Goal: Task Accomplishment & Management: Manage account settings

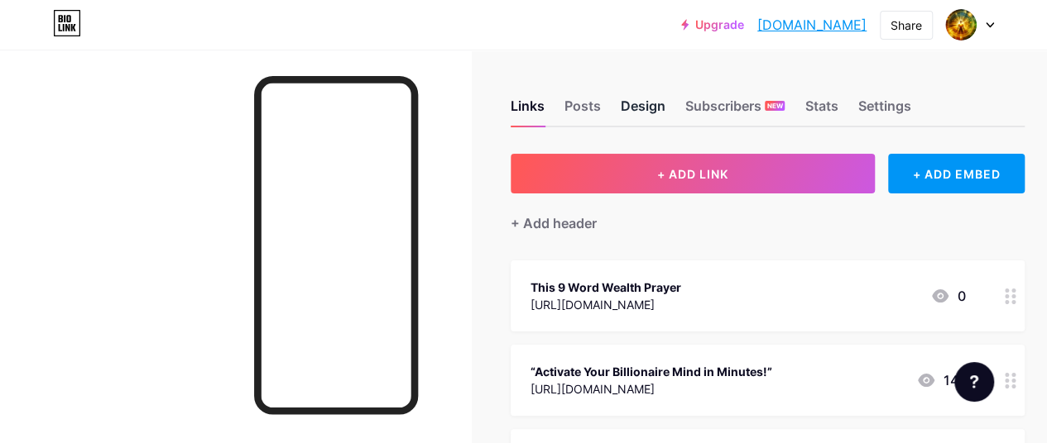
click at [648, 103] on div "Design" at bounding box center [643, 111] width 45 height 30
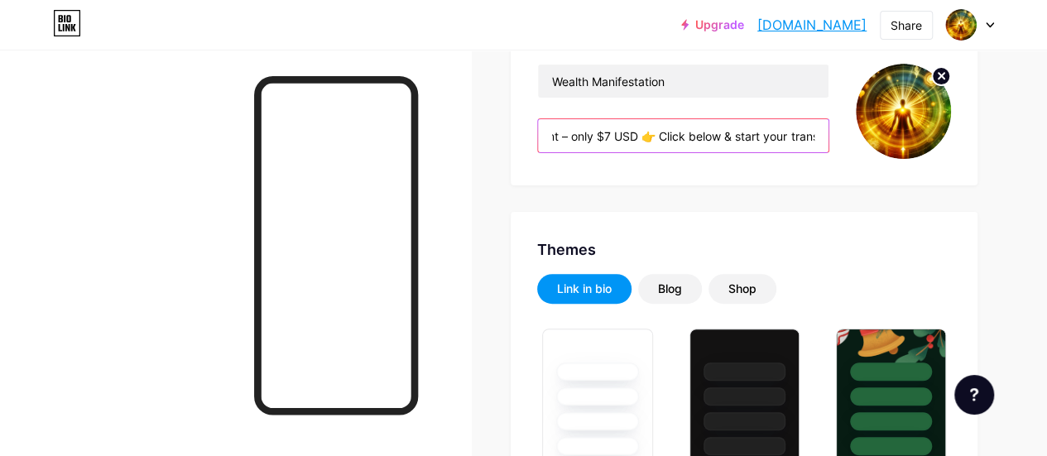
scroll to position [0, 974]
drag, startPoint x: 805, startPoint y: 132, endPoint x: 849, endPoint y: 136, distance: 44.0
click at [849, 136] on div "Wealth Manifestation 🚀 Unlock your Wealth Attraction Power in minutes! ✅ Instan…" at bounding box center [744, 111] width 414 height 95
click at [809, 141] on input "🚀 Unlock your Wealth Attraction Power in minutes! ✅ Instant Access to 7-Minute …" at bounding box center [683, 135] width 290 height 33
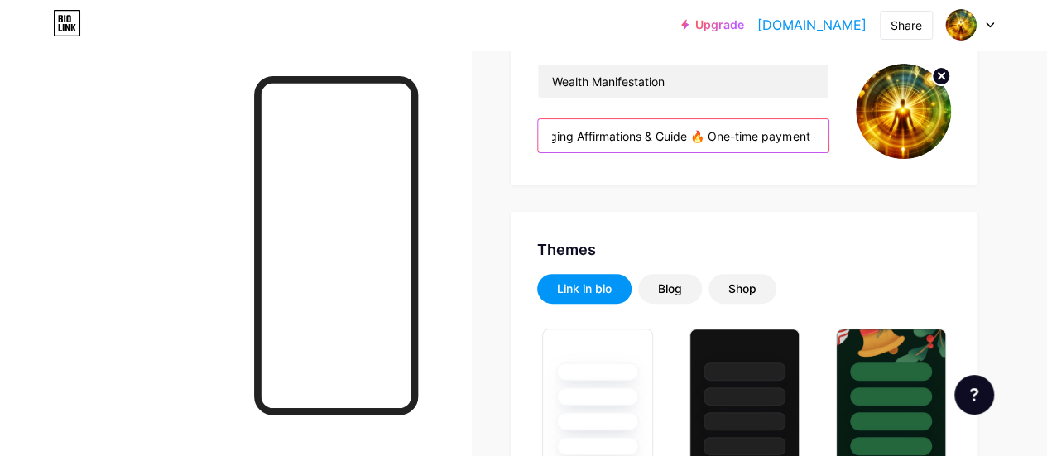
drag, startPoint x: 816, startPoint y: 133, endPoint x: 721, endPoint y: 155, distance: 96.7
click at [721, 155] on div "Wealth Manifestation 🚀 Unlock your Wealth Attraction Power in minutes! ✅ Instan…" at bounding box center [683, 111] width 292 height 95
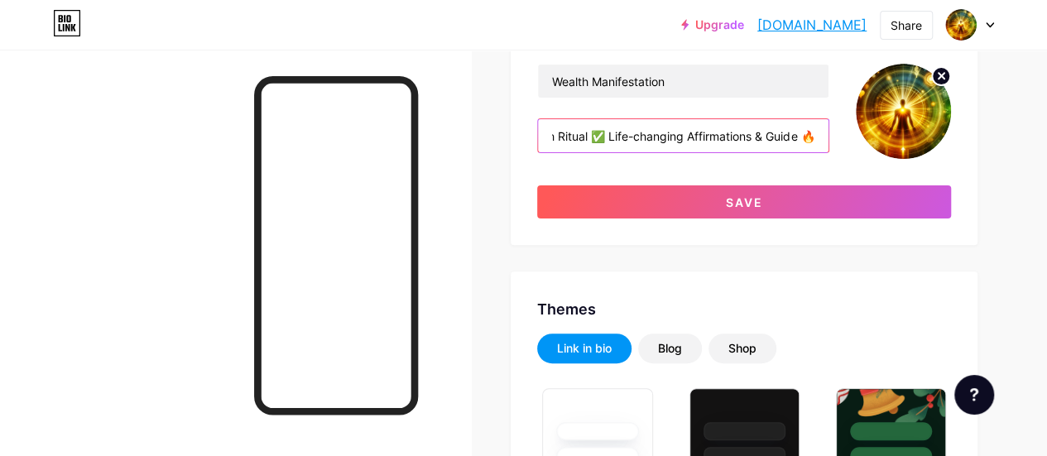
scroll to position [0, 501]
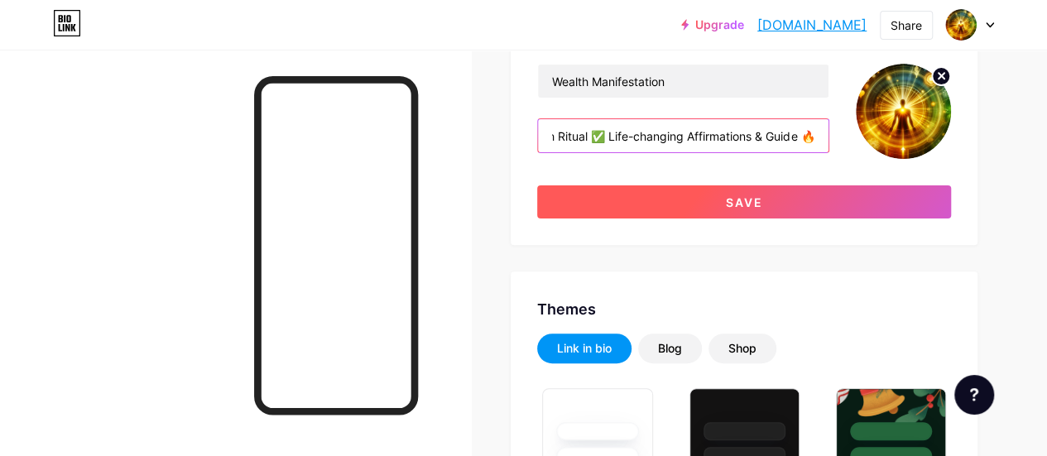
type input "🚀 Unlock your Wealth Attraction Power in minutes! ✅ Instant Access to 7-Minute …"
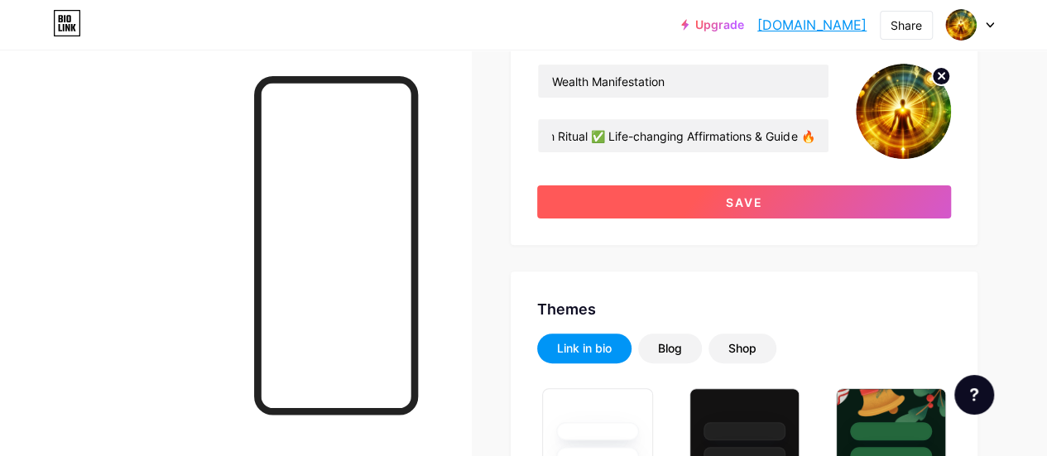
scroll to position [0, 0]
click at [711, 199] on button "Save" at bounding box center [744, 201] width 414 height 33
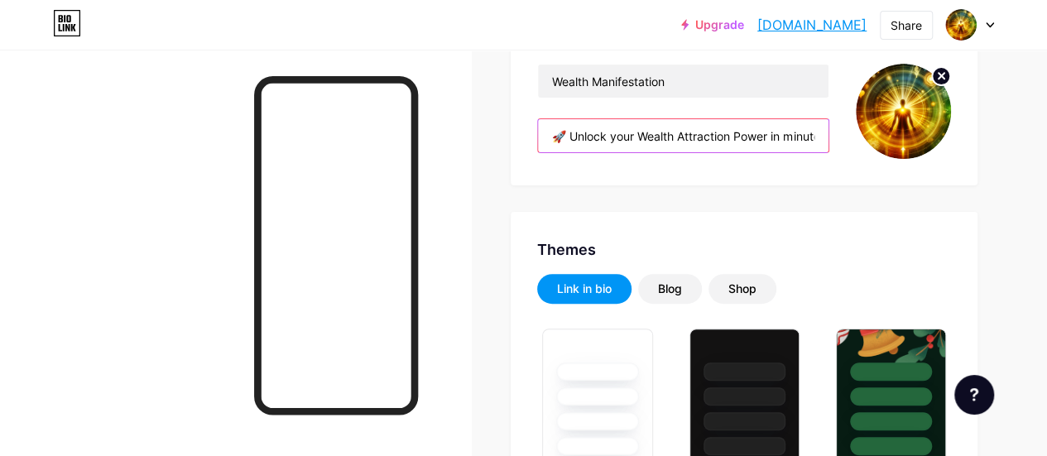
scroll to position [0, 501]
drag, startPoint x: 555, startPoint y: 134, endPoint x: 1058, endPoint y: 183, distance: 505.4
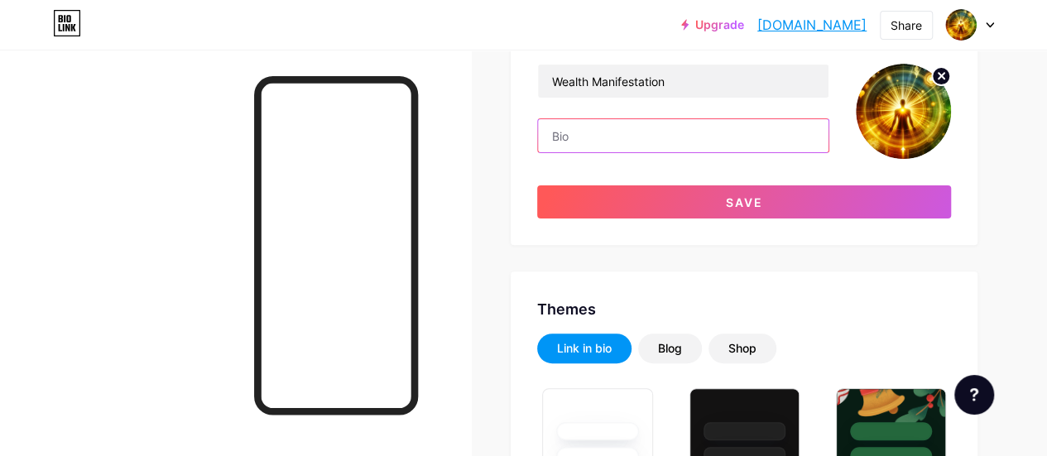
scroll to position [0, 0]
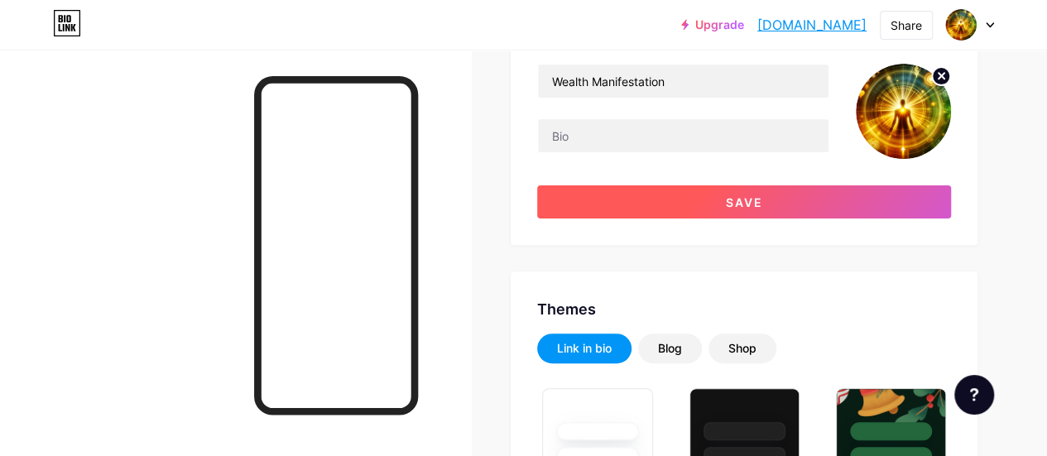
click at [813, 193] on button "Save" at bounding box center [744, 201] width 414 height 33
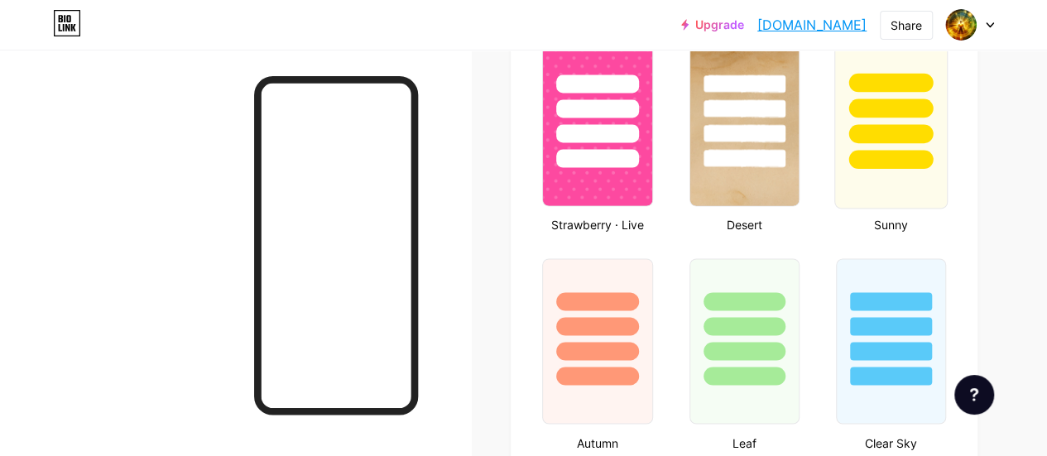
scroll to position [1241, 0]
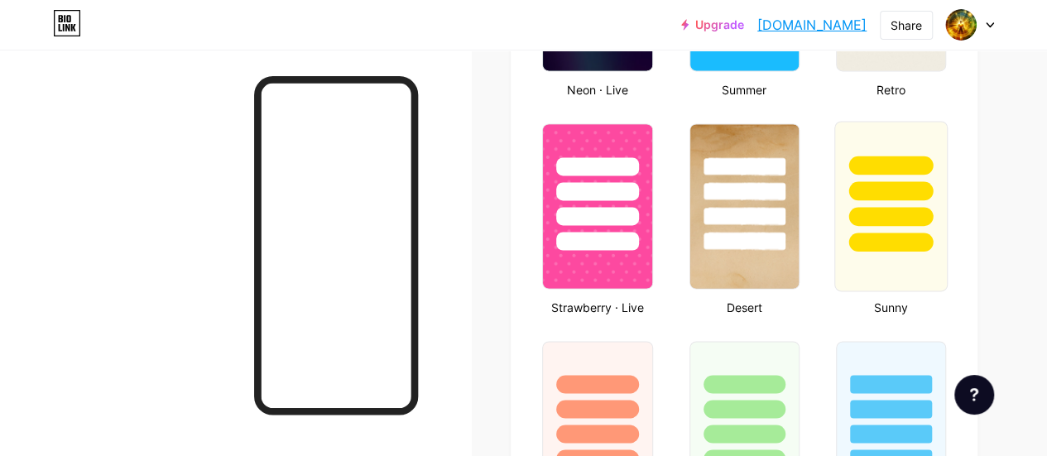
click at [909, 127] on div at bounding box center [891, 187] width 112 height 130
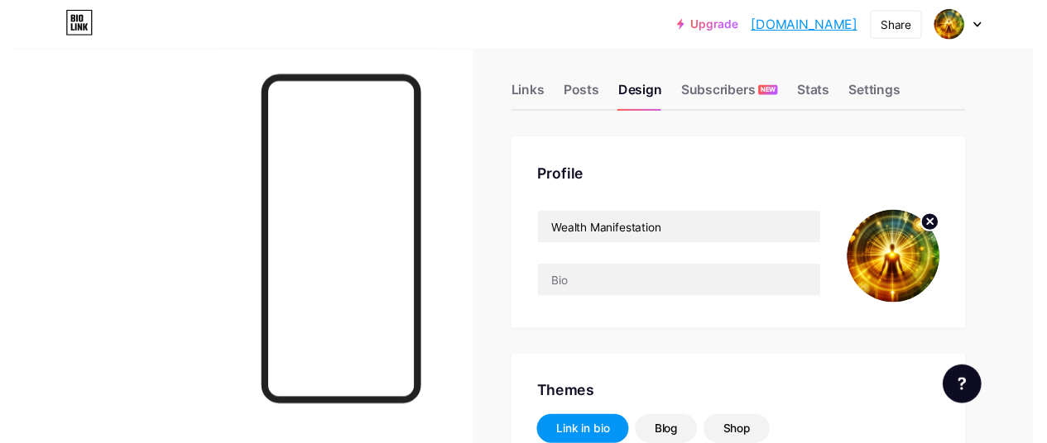
scroll to position [0, 0]
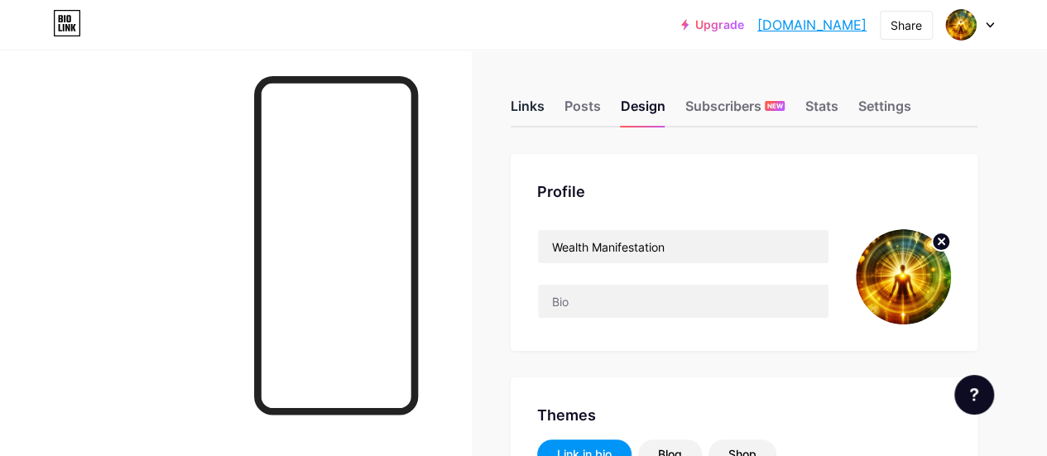
click at [540, 114] on div "Links" at bounding box center [527, 111] width 34 height 30
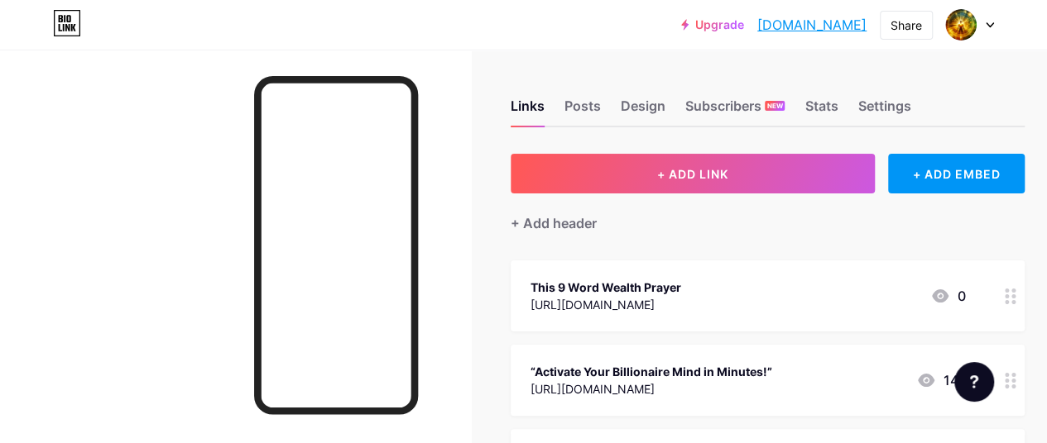
click at [651, 286] on div "This 9 Word Wealth Prayer" at bounding box center [605, 287] width 151 height 17
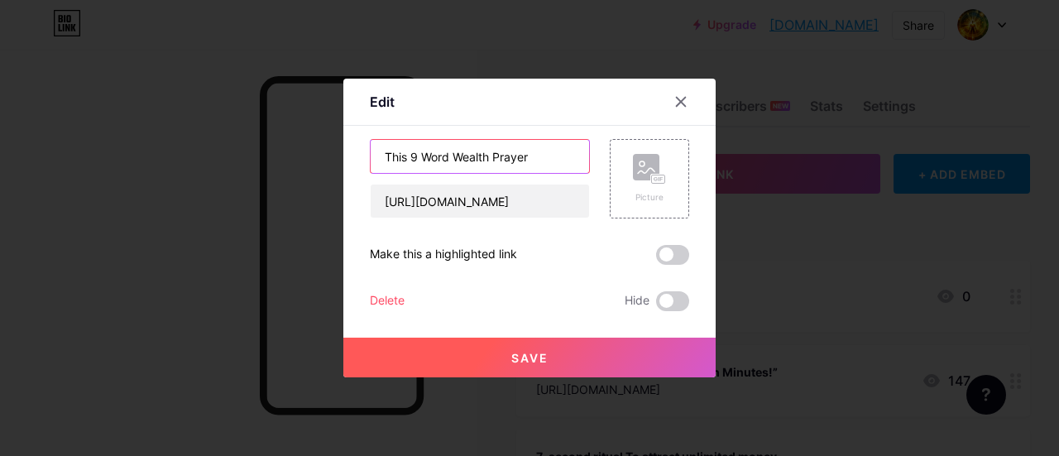
drag, startPoint x: 402, startPoint y: 155, endPoint x: 334, endPoint y: 162, distance: 68.3
click at [334, 162] on div "Edit Content YouTube Play YouTube video without leaving your page. ADD Vimeo Pl…" at bounding box center [529, 228] width 1059 height 456
drag, startPoint x: 422, startPoint y: 155, endPoint x: 462, endPoint y: 156, distance: 39.7
click at [462, 156] on input "9 Word Wealth Prayer" at bounding box center [480, 156] width 218 height 33
click at [376, 155] on input "9 Word Prayer" at bounding box center [480, 156] width 218 height 33
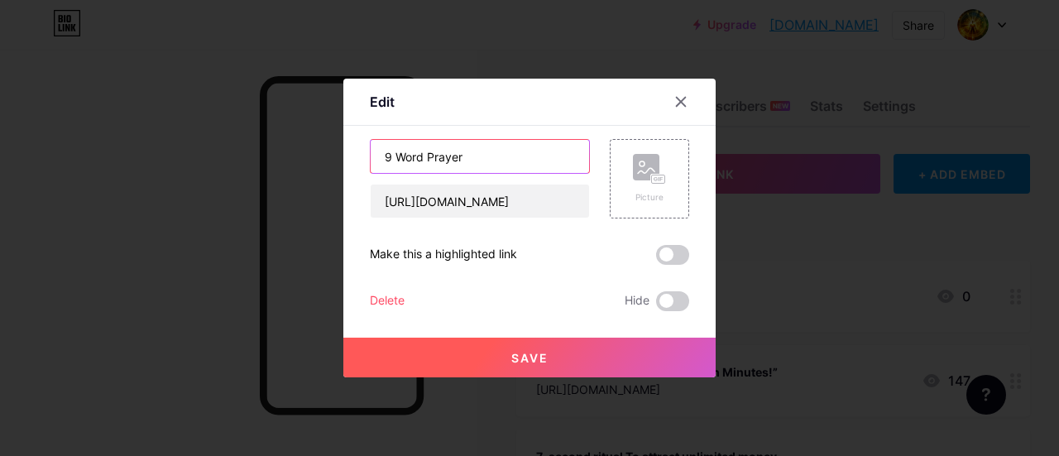
type input "9 Word Prayer"
click at [527, 347] on button "Save" at bounding box center [529, 358] width 372 height 40
